Goal: Find specific page/section: Find specific page/section

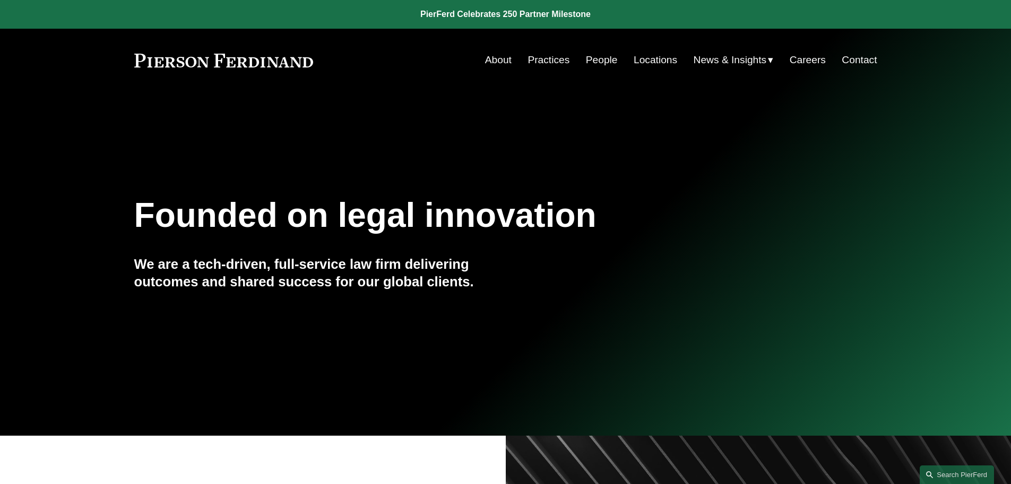
click at [604, 59] on link "People" at bounding box center [602, 60] width 32 height 20
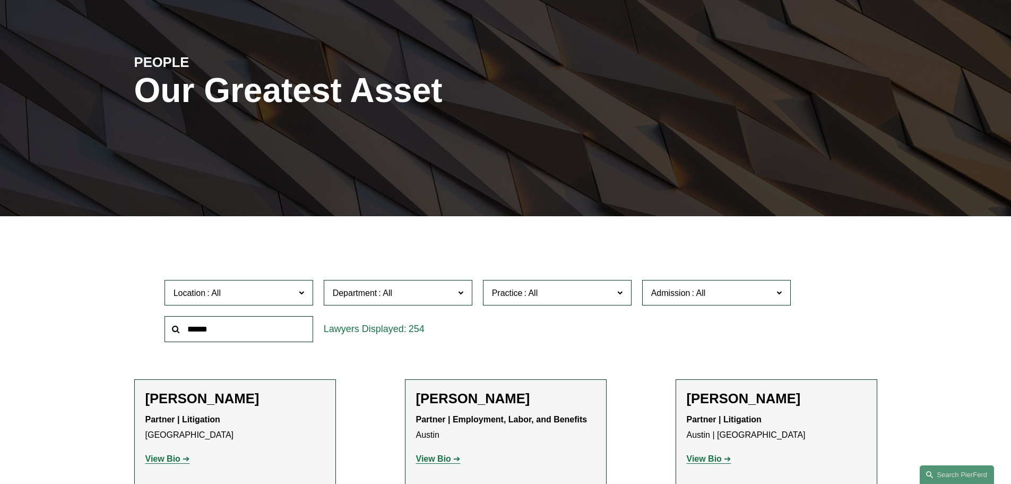
scroll to position [106, 0]
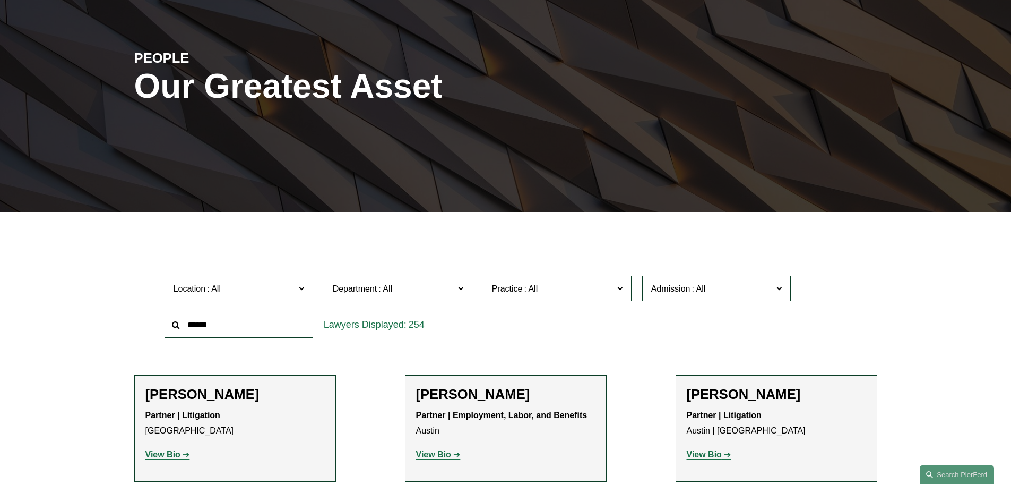
click at [618, 288] on span at bounding box center [619, 288] width 5 height 14
click at [0, 0] on link "Employment and Labor" at bounding box center [0, 0] width 0 height 0
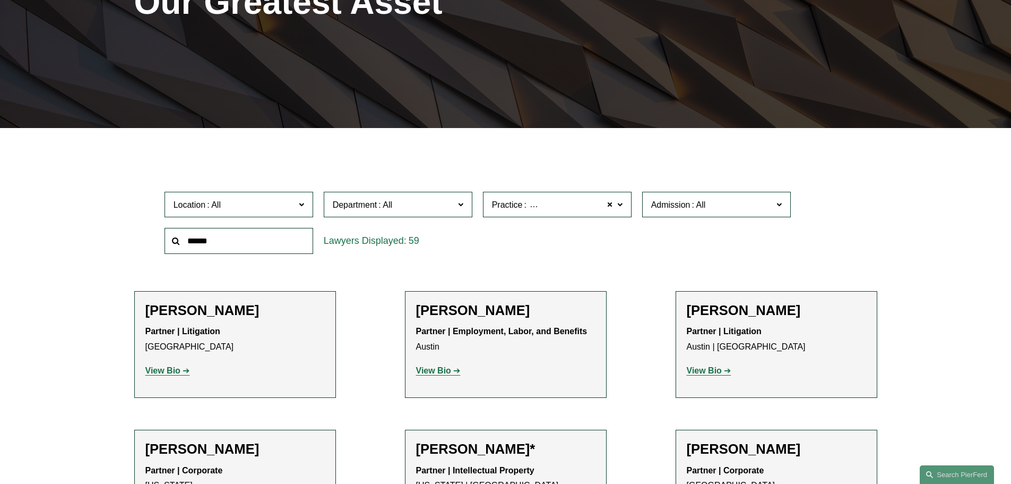
scroll to position [212, 0]
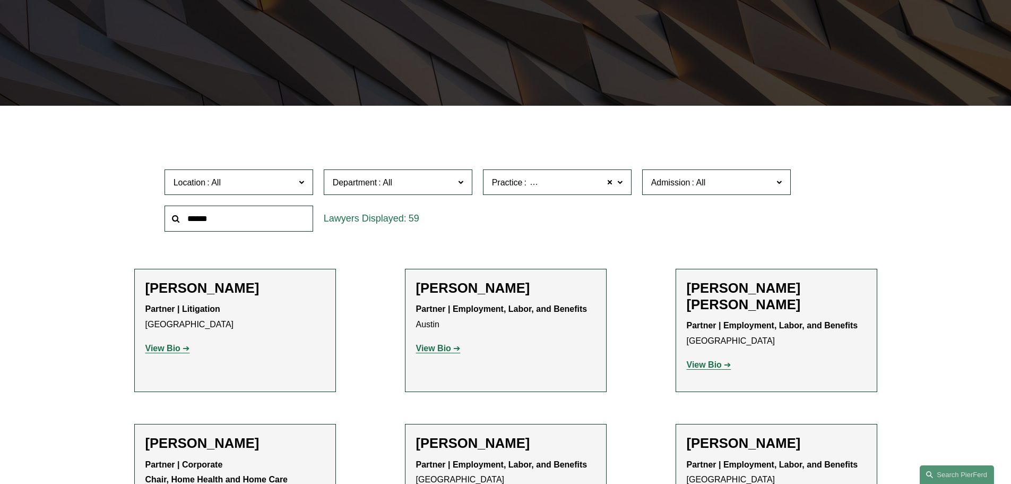
click at [304, 183] on span at bounding box center [300, 182] width 5 height 14
click at [0, 0] on link "Austin" at bounding box center [0, 0] width 0 height 0
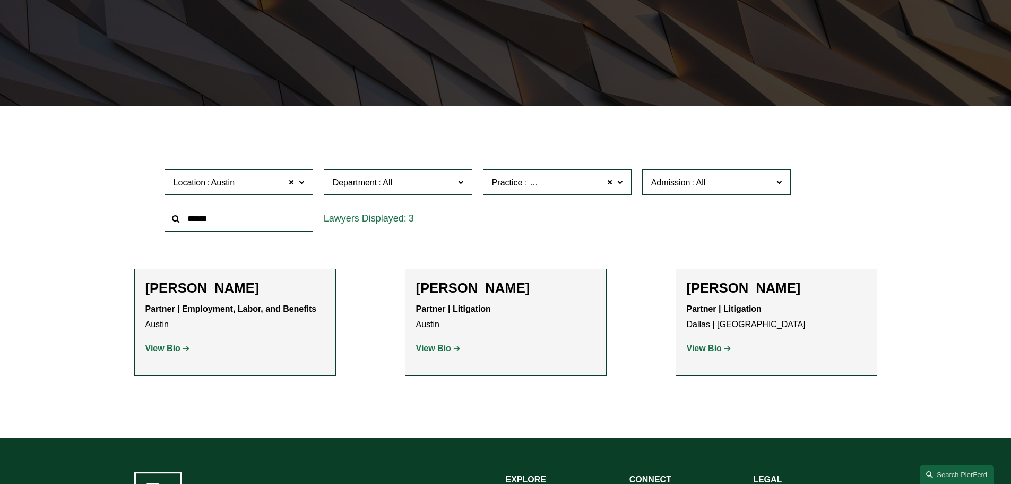
drag, startPoint x: 430, startPoint y: 343, endPoint x: 721, endPoint y: 212, distance: 318.4
click at [721, 212] on div "Location [PERSON_NAME] [PERSON_NAME] All [GEOGRAPHIC_DATA] [GEOGRAPHIC_DATA] [G…" at bounding box center [505, 200] width 693 height 73
drag, startPoint x: 701, startPoint y: 347, endPoint x: 599, endPoint y: 376, distance: 106.0
click at [600, 377] on ul "Filter Location [GEOGRAPHIC_DATA] [GEOGRAPHIC_DATA] All [GEOGRAPHIC_DATA] [GEOG…" at bounding box center [506, 269] width 804 height 275
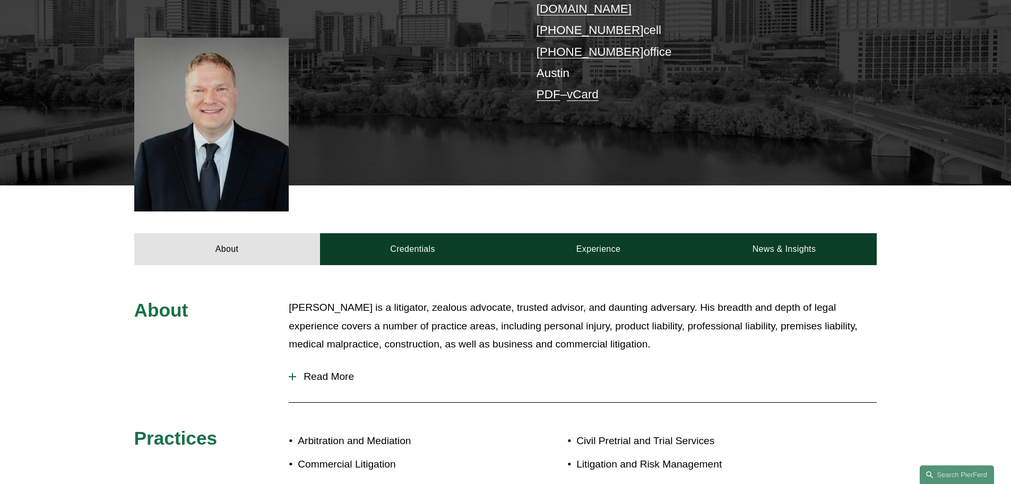
scroll to position [265, 0]
